Goal: Register for event/course

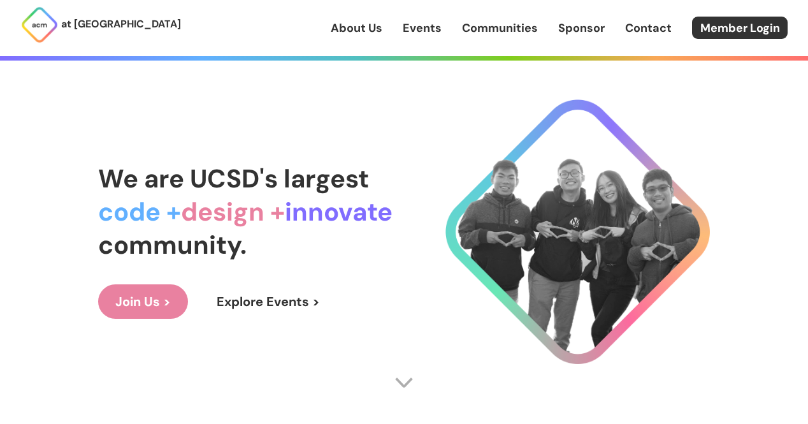
click at [424, 29] on link "Events" at bounding box center [422, 28] width 39 height 17
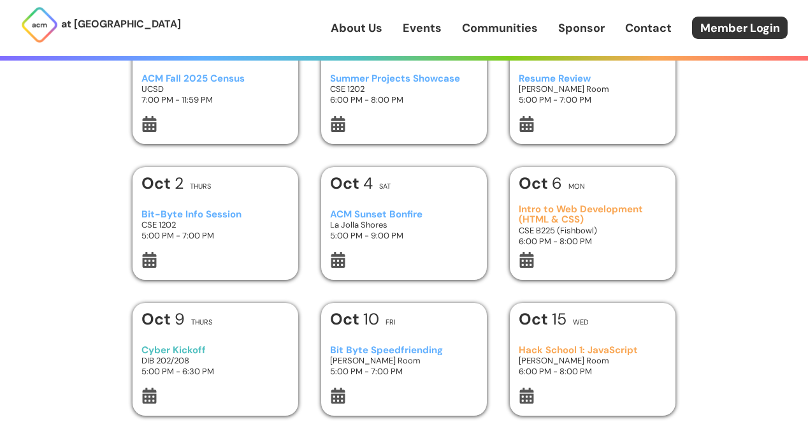
scroll to position [92, 0]
click at [625, 214] on h3 "Intro to Web Development (HTML & CSS)" at bounding box center [593, 213] width 149 height 21
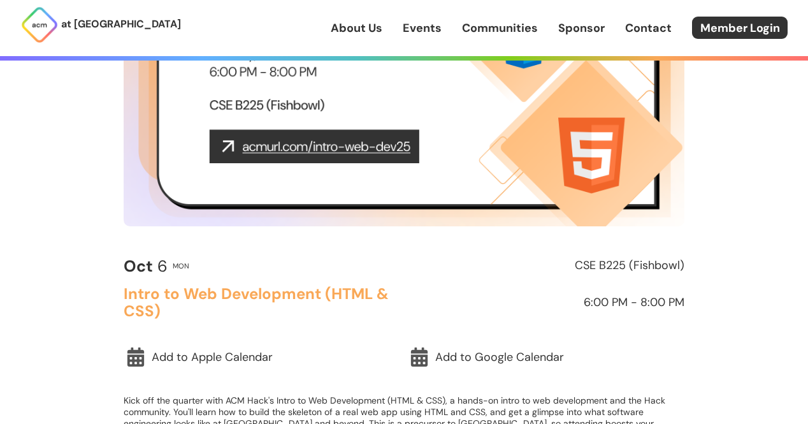
scroll to position [224, 0]
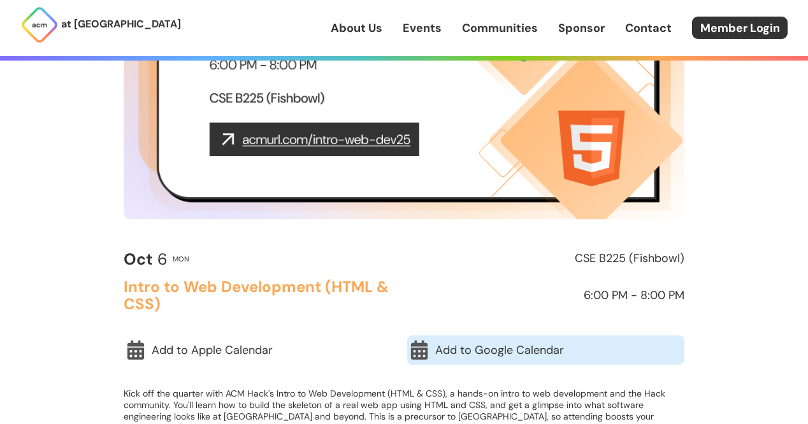
click at [453, 345] on link "Add to Google Calendar" at bounding box center [545, 349] width 277 height 29
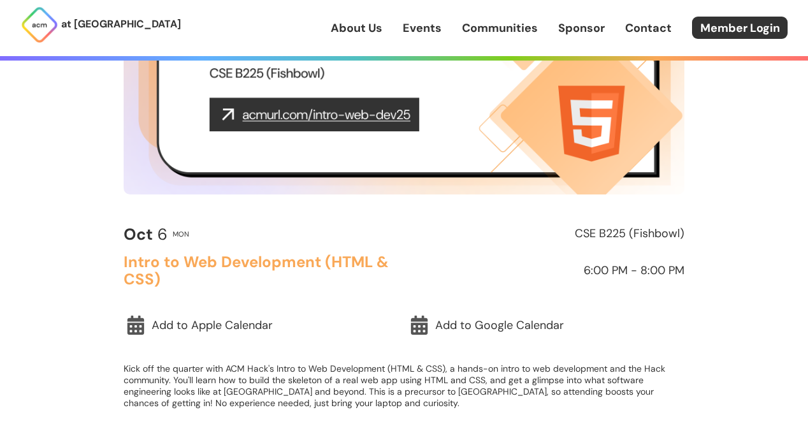
scroll to position [249, 0]
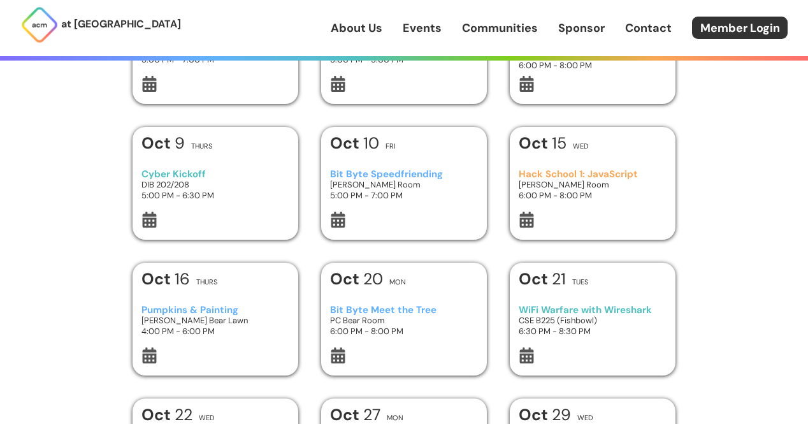
scroll to position [277, 0]
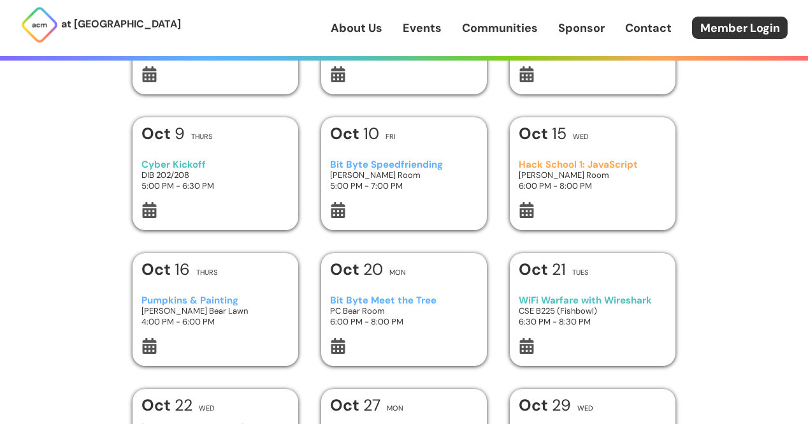
click at [601, 156] on div "[GEOGRAPHIC_DATA] 1: JavaScript [PERSON_NAME][GEOGRAPHIC_DATA] 6:00 PM - 8:00 PM" at bounding box center [593, 176] width 149 height 54
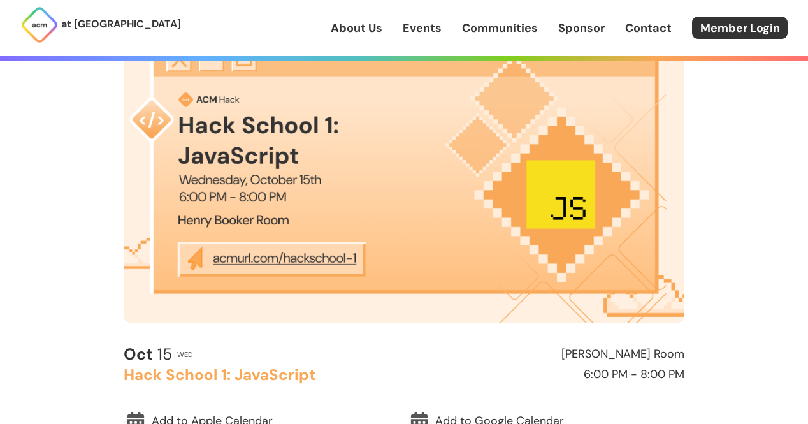
scroll to position [131, 0]
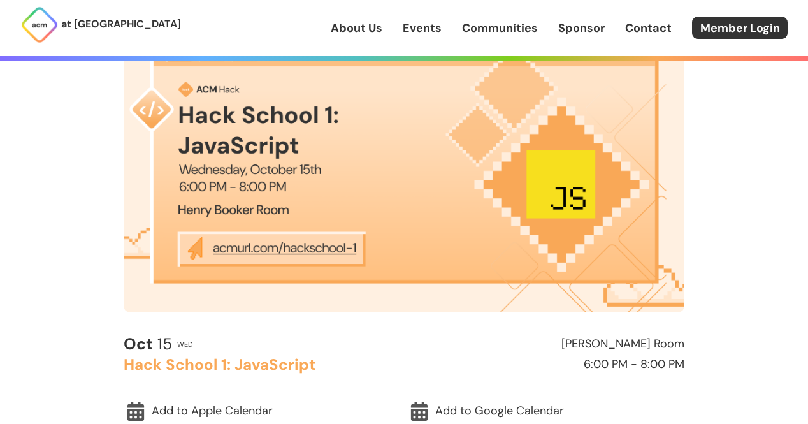
click at [247, 252] on img at bounding box center [404, 155] width 561 height 316
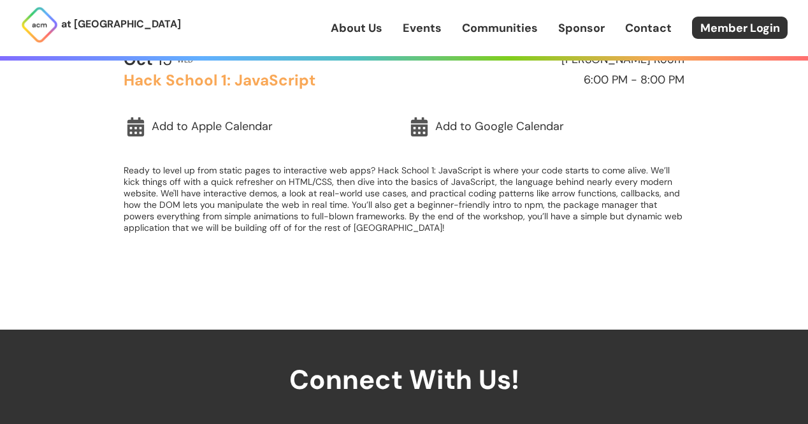
scroll to position [415, 0]
